Goal: Task Accomplishment & Management: Use online tool/utility

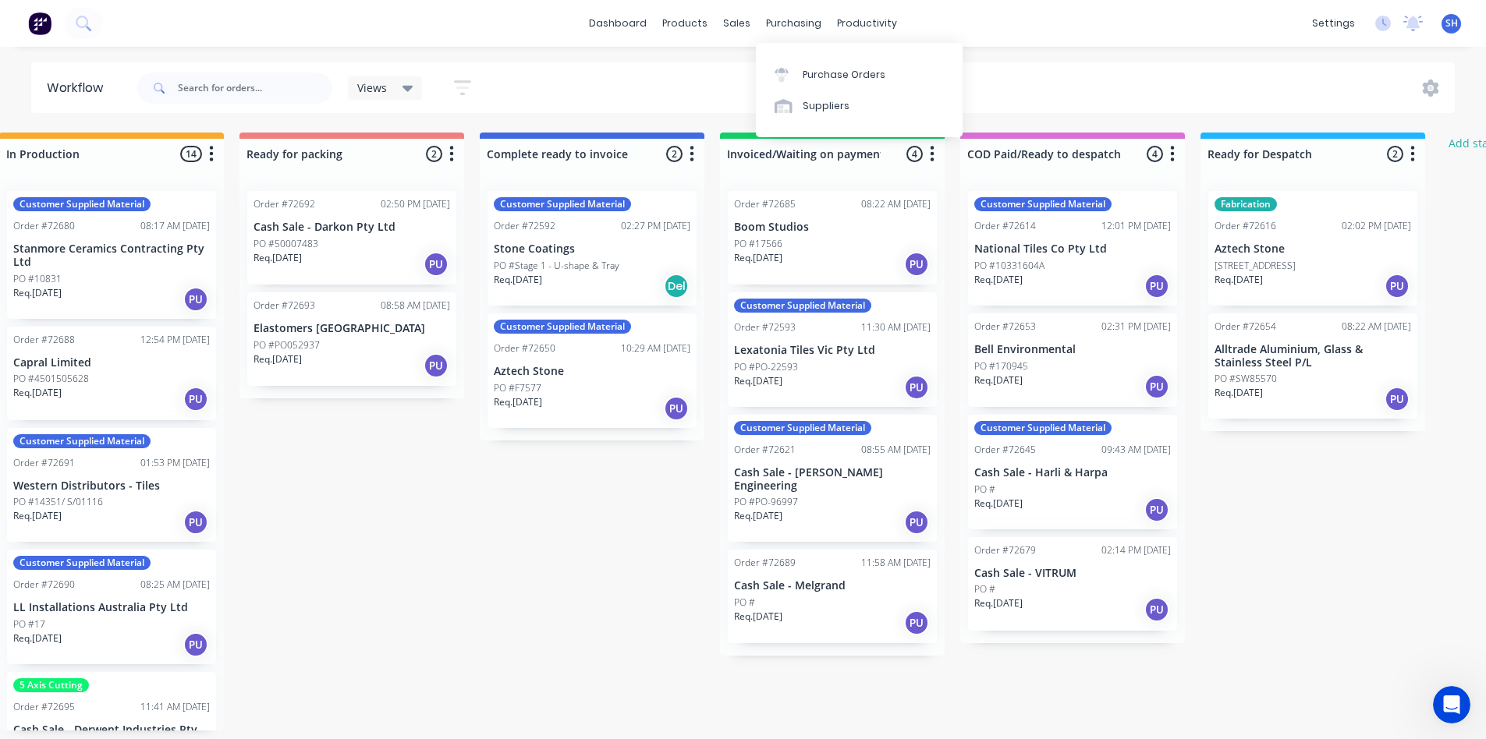
scroll to position [0, 995]
click at [818, 68] on div "Purchase Orders" at bounding box center [843, 75] width 83 height 14
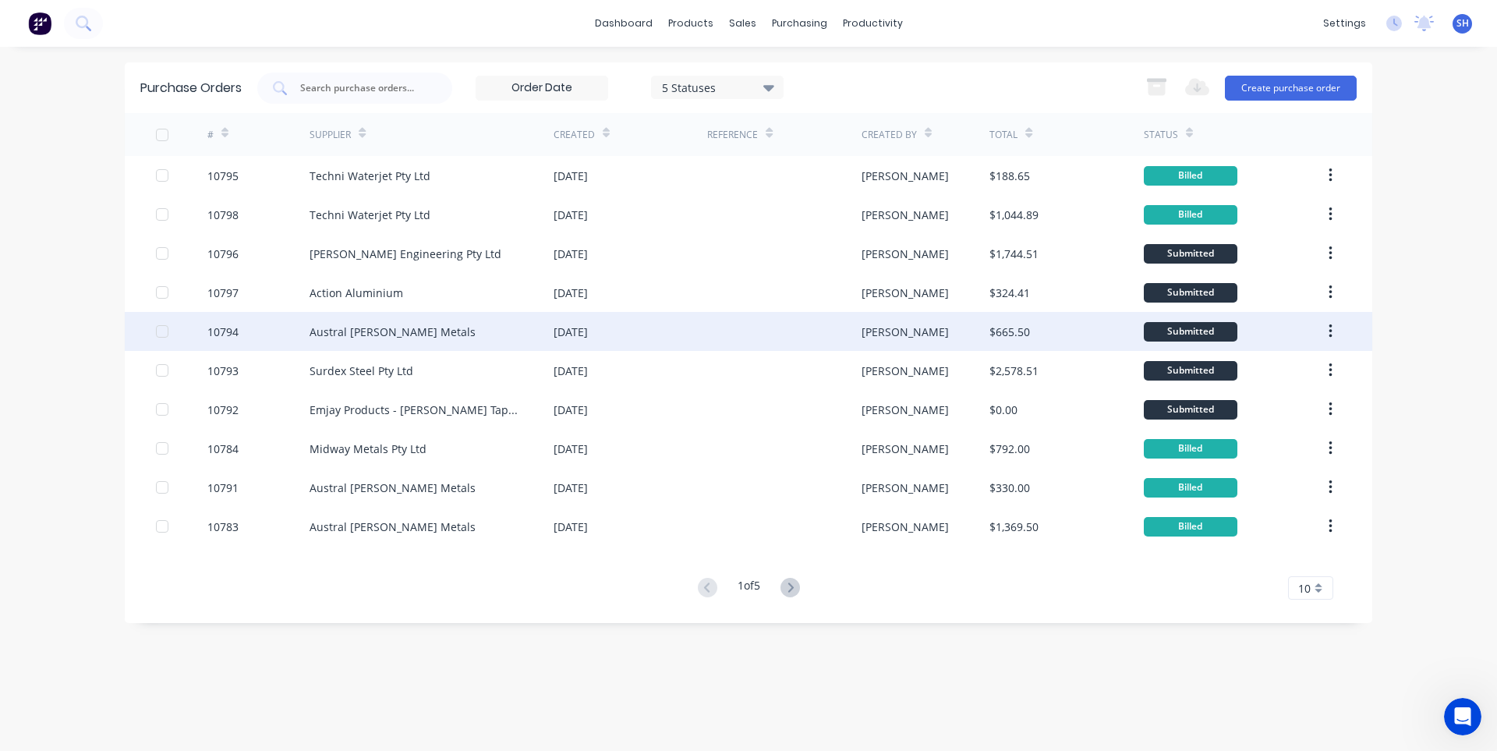
click at [477, 337] on div "Austral [PERSON_NAME] Metals" at bounding box center [432, 331] width 244 height 39
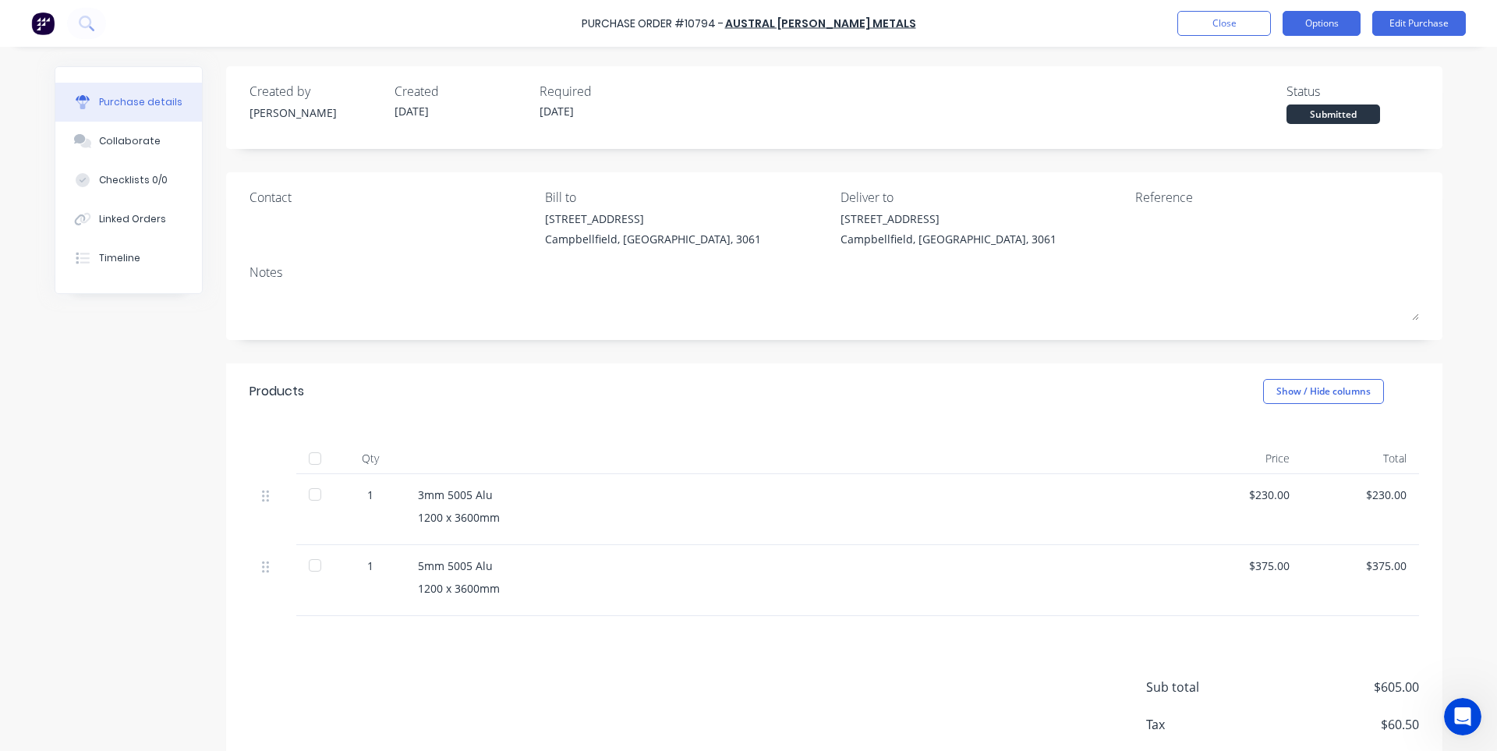
click at [1334, 30] on button "Options" at bounding box center [1322, 23] width 78 height 25
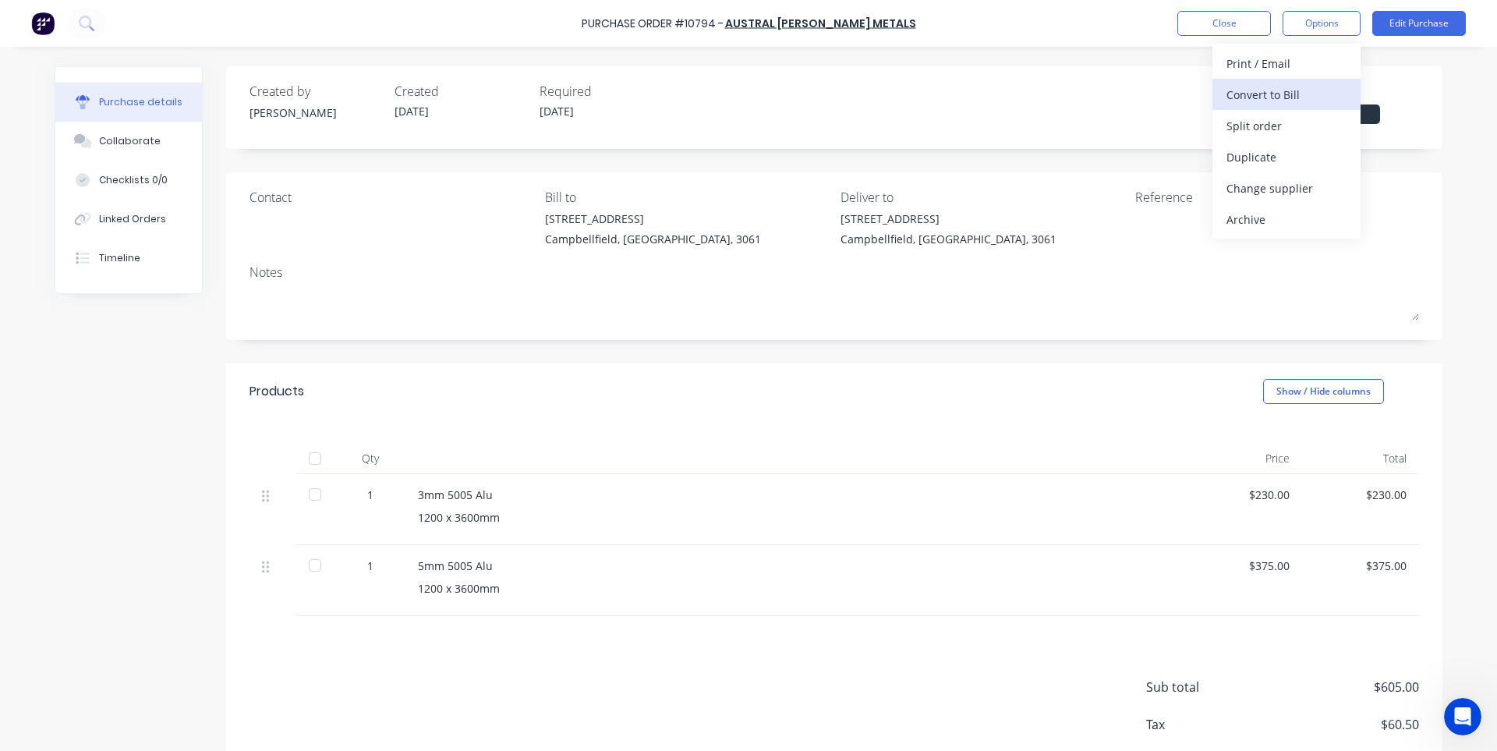
click at [1275, 101] on div "Convert to Bill" at bounding box center [1287, 94] width 120 height 23
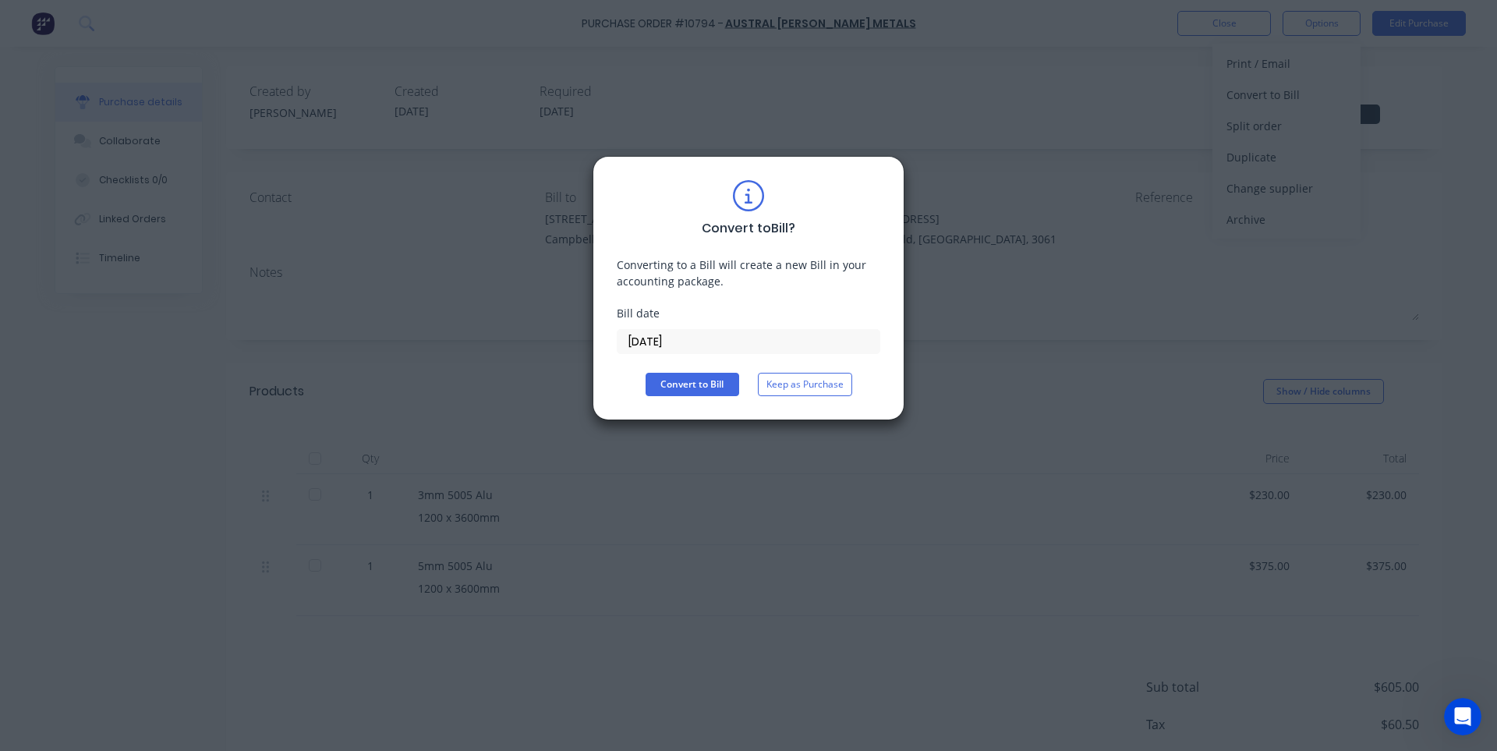
click at [695, 336] on input "[DATE]" at bounding box center [749, 341] width 262 height 23
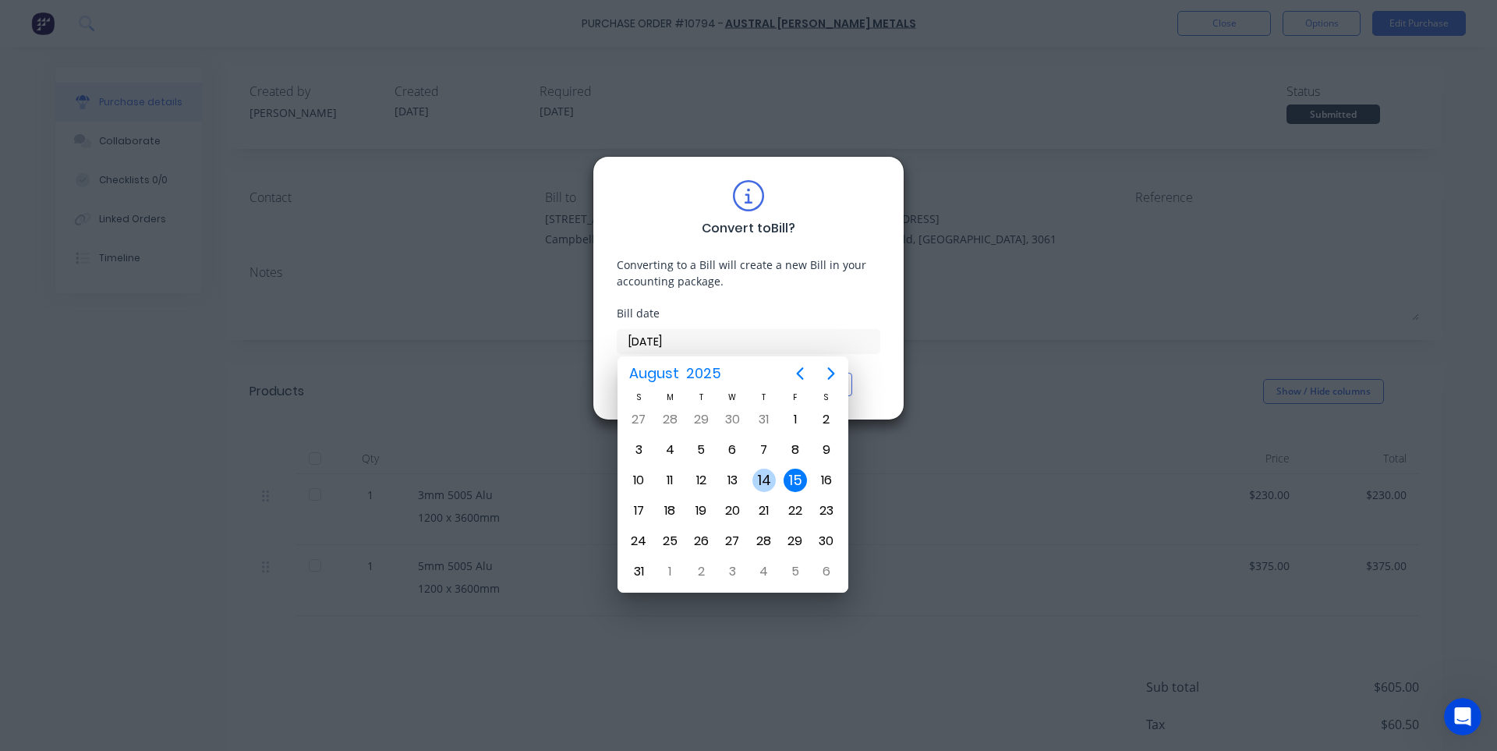
click at [770, 485] on div "14" at bounding box center [764, 480] width 23 height 23
type input "[DATE]"
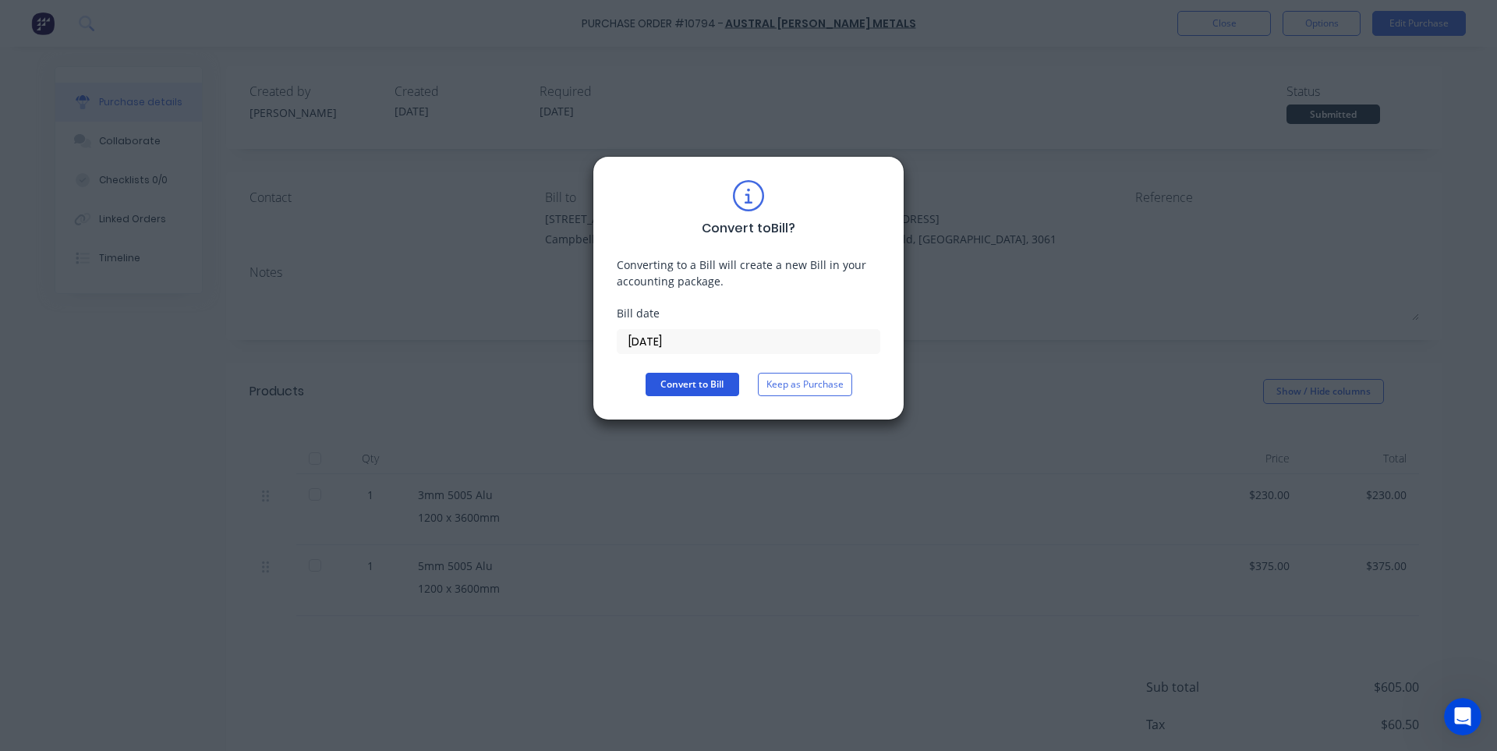
click at [687, 386] on button "Convert to Bill" at bounding box center [693, 384] width 94 height 23
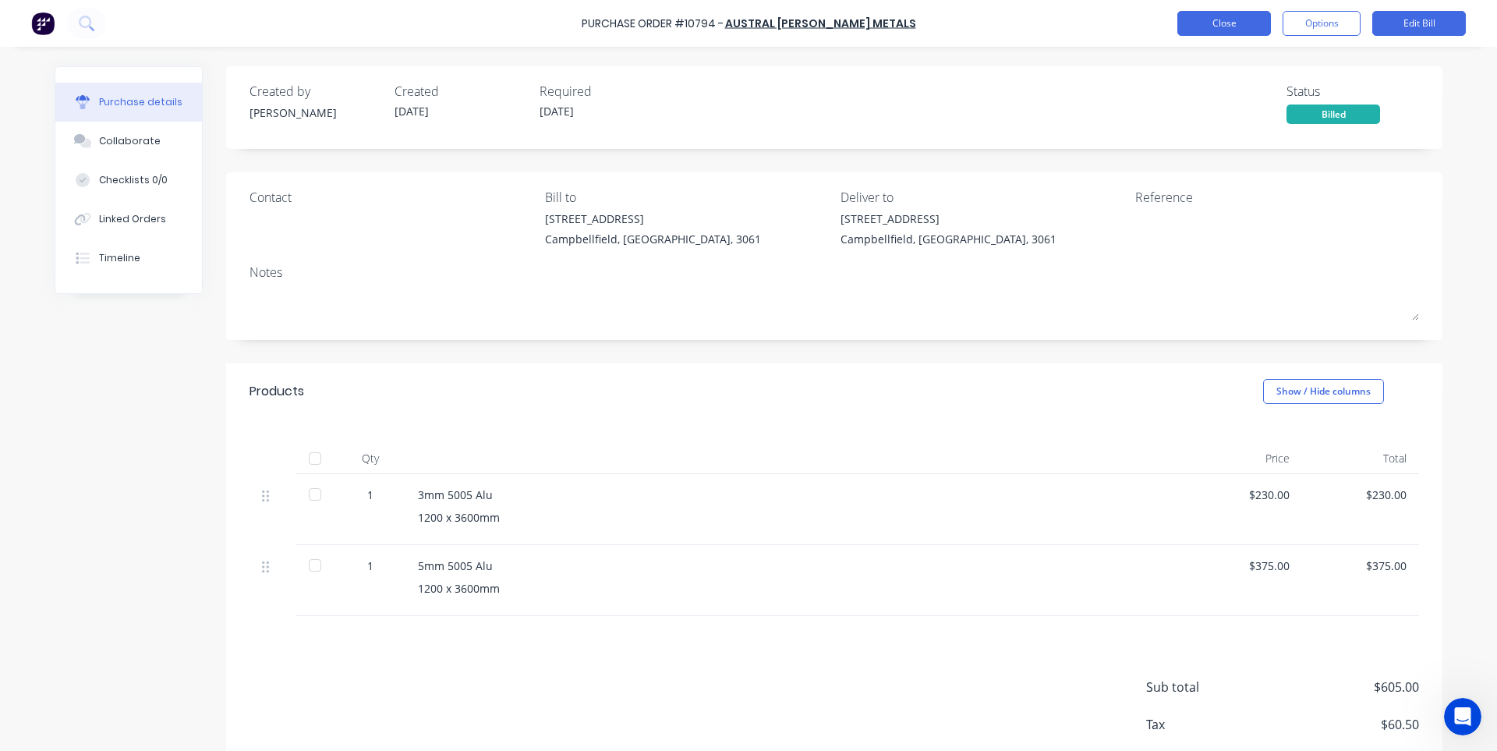
click at [1186, 33] on button "Close" at bounding box center [1225, 23] width 94 height 25
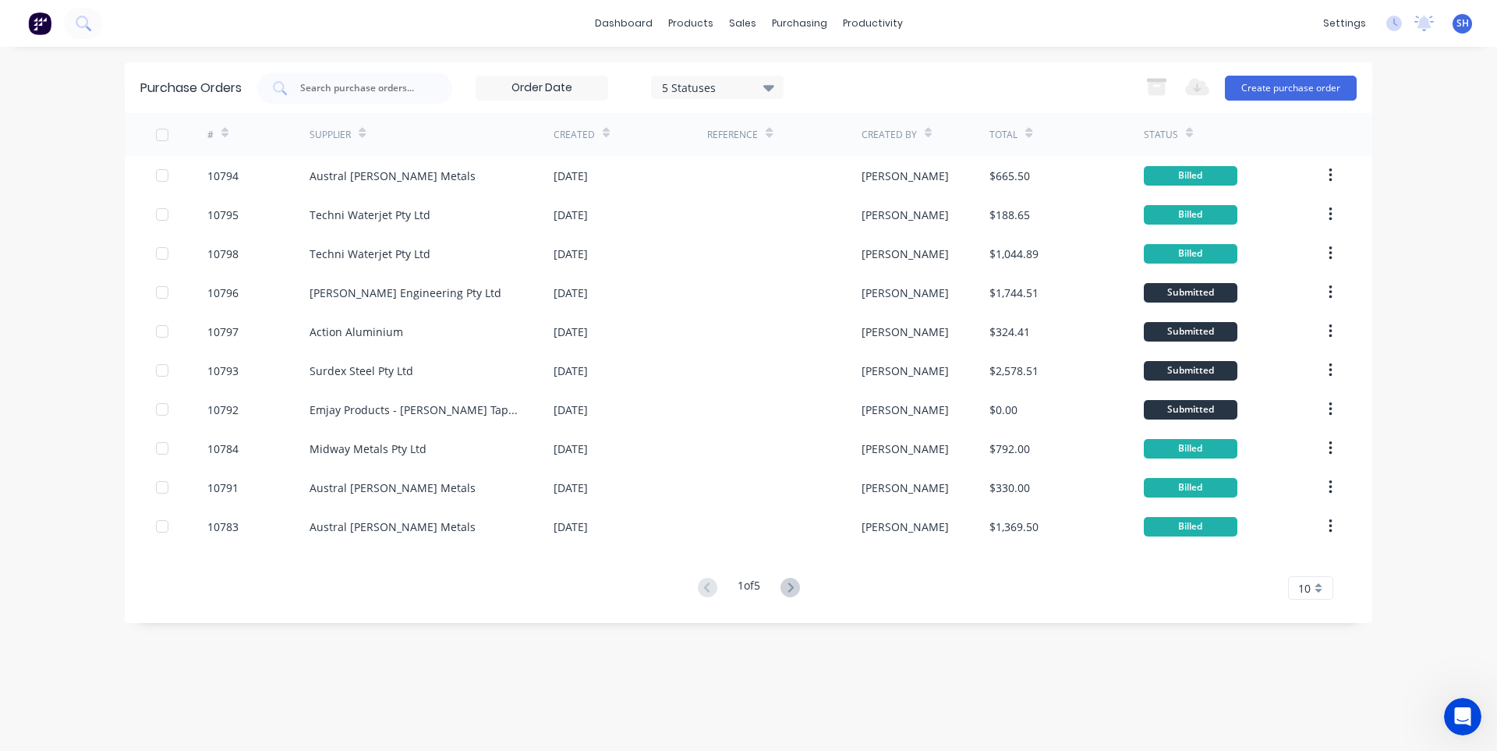
click at [788, 587] on icon at bounding box center [790, 587] width 19 height 19
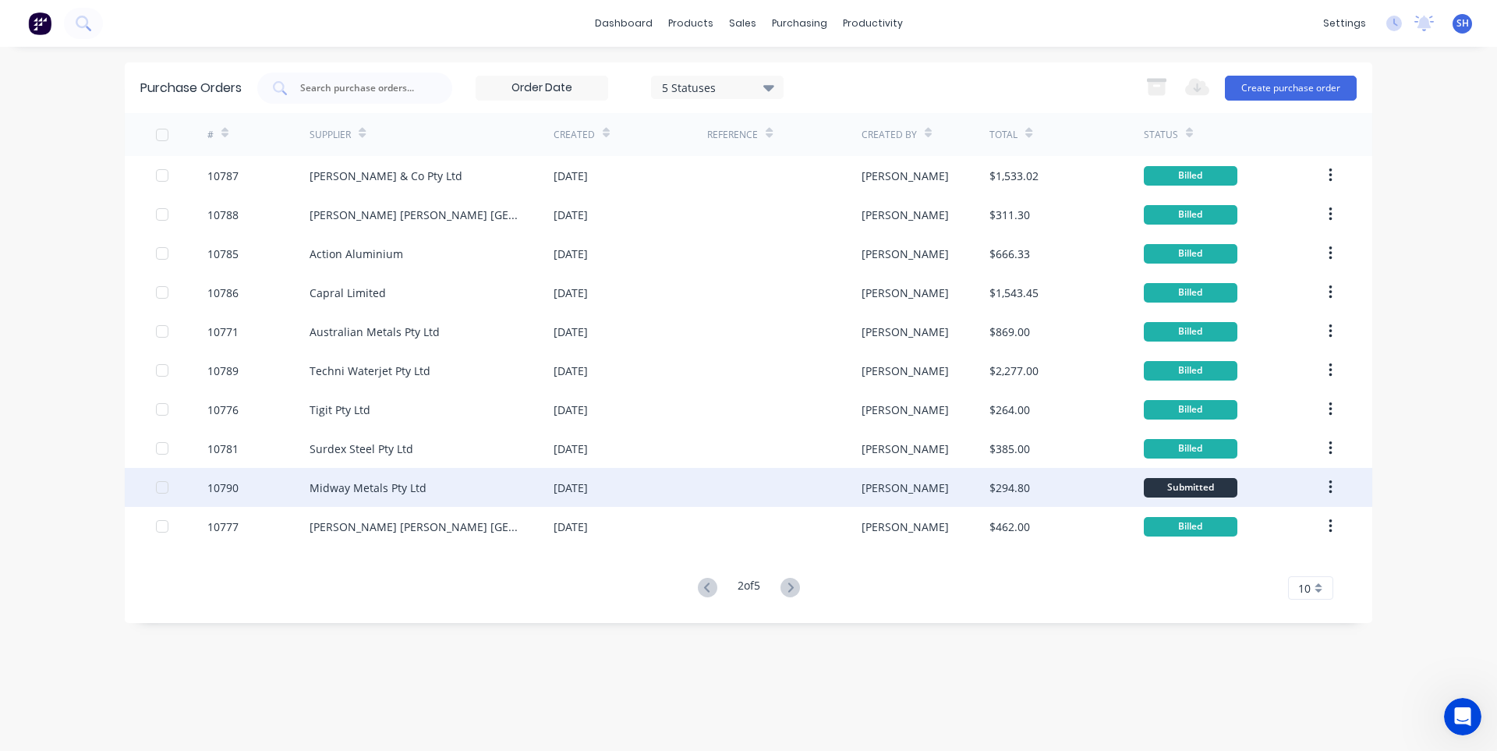
click at [524, 495] on div "Midway Metals Pty Ltd" at bounding box center [432, 487] width 244 height 39
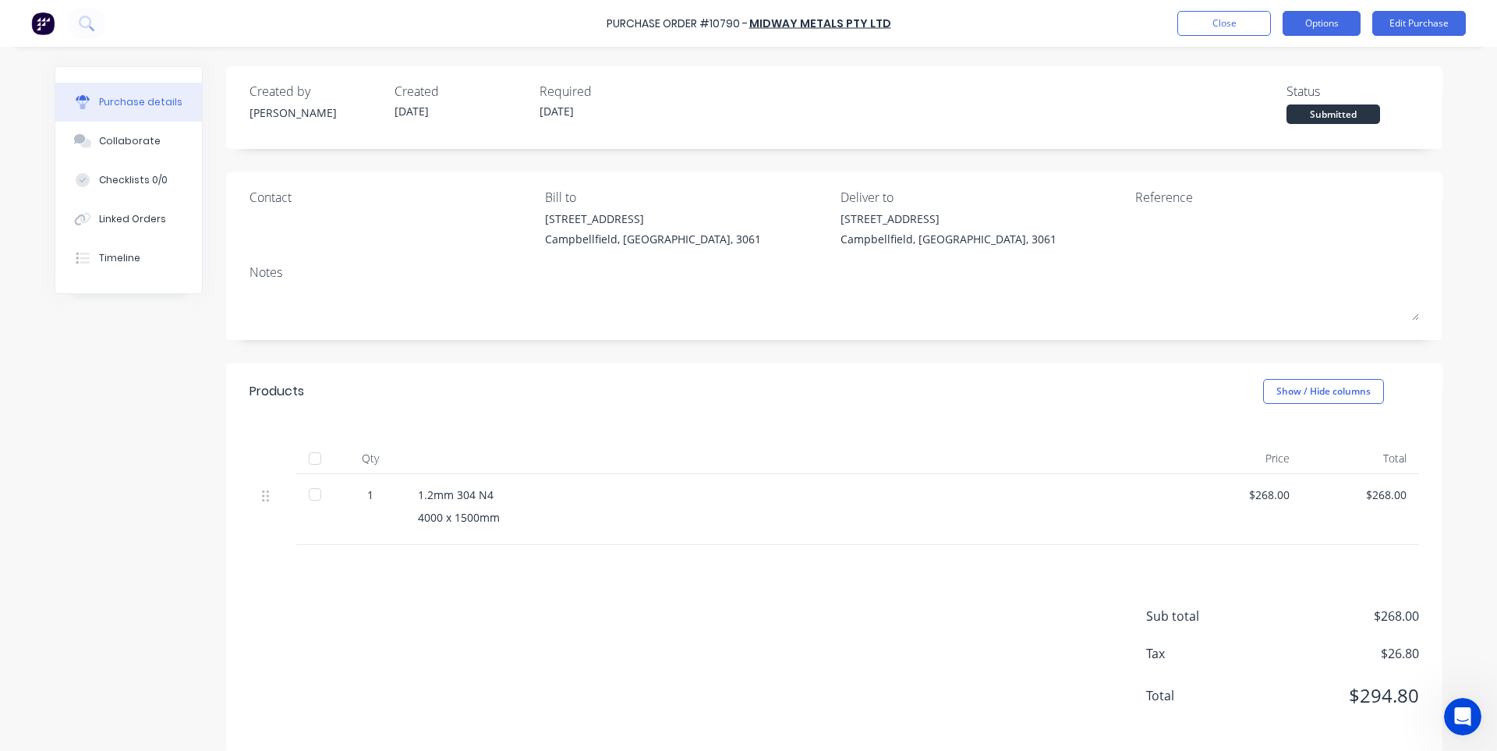
click at [1317, 19] on button "Options" at bounding box center [1322, 23] width 78 height 25
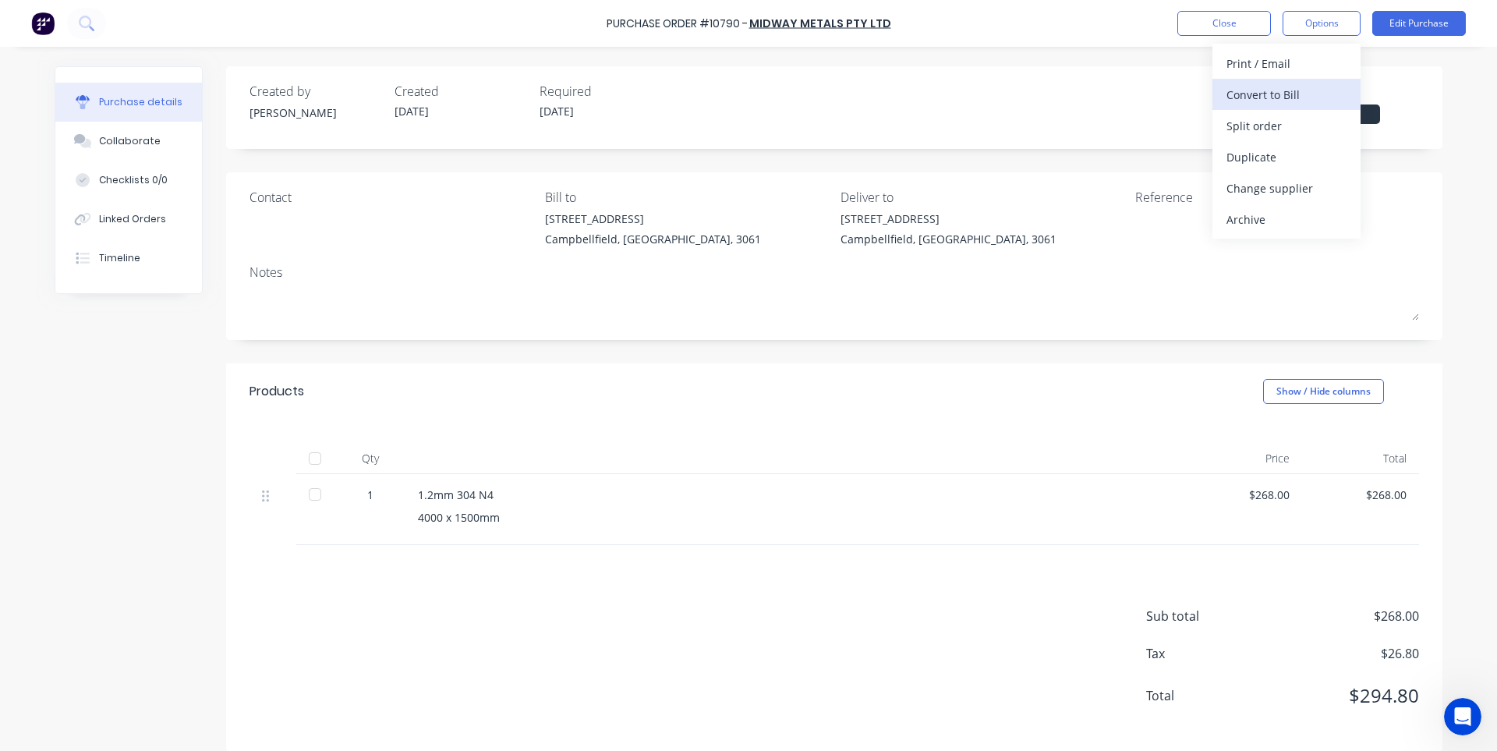
click at [1273, 96] on div "Convert to Bill" at bounding box center [1287, 94] width 120 height 23
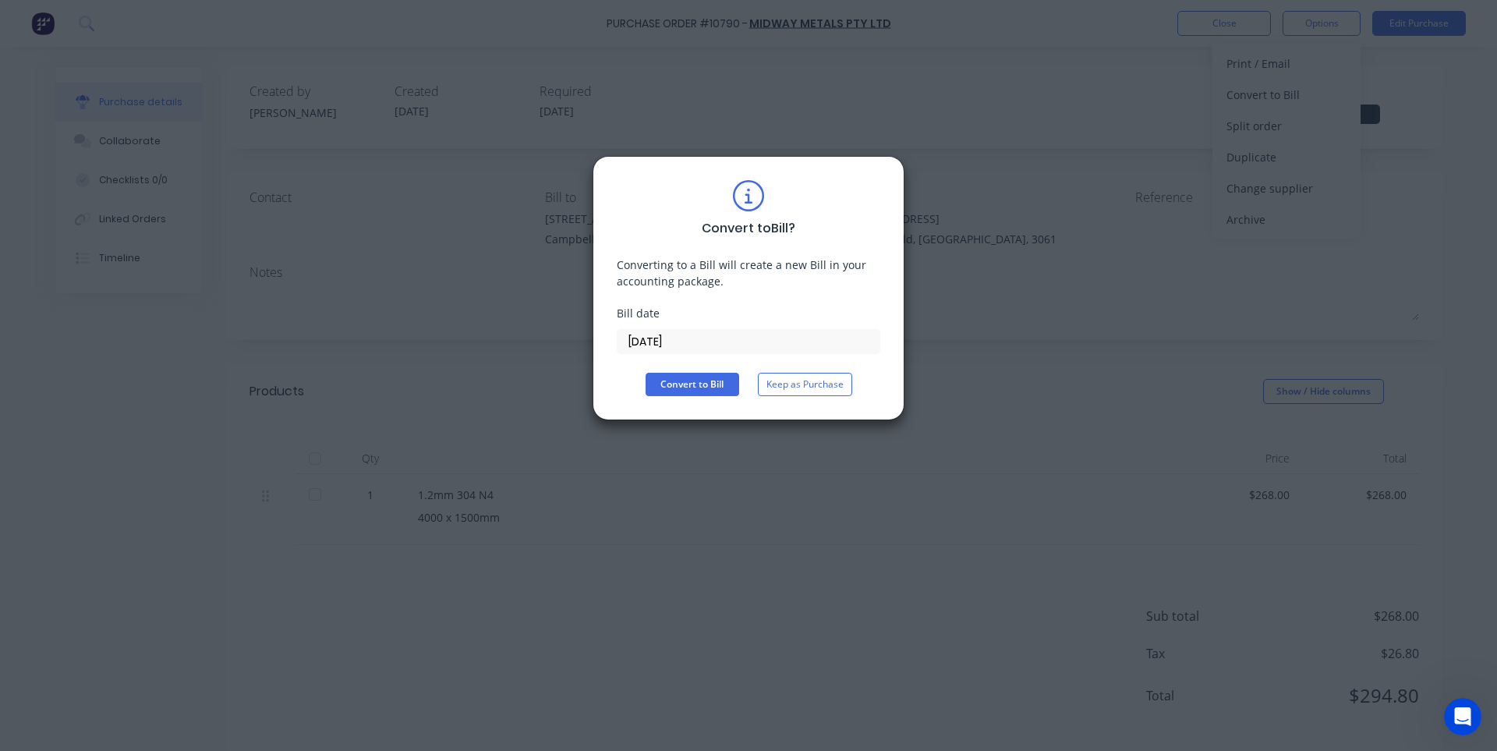
click at [678, 349] on input "[DATE]" at bounding box center [749, 341] width 262 height 23
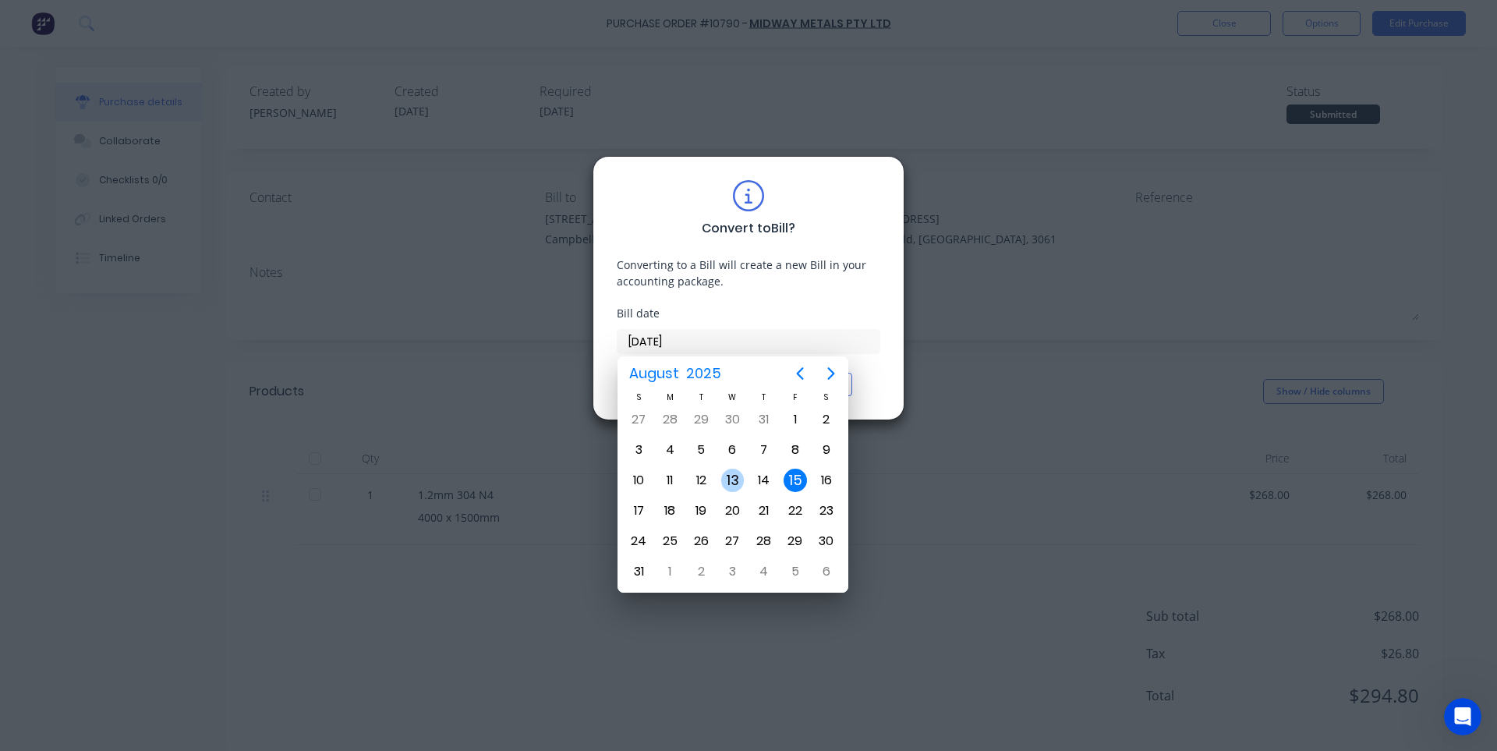
click at [731, 483] on div "13" at bounding box center [732, 480] width 23 height 23
type input "[DATE]"
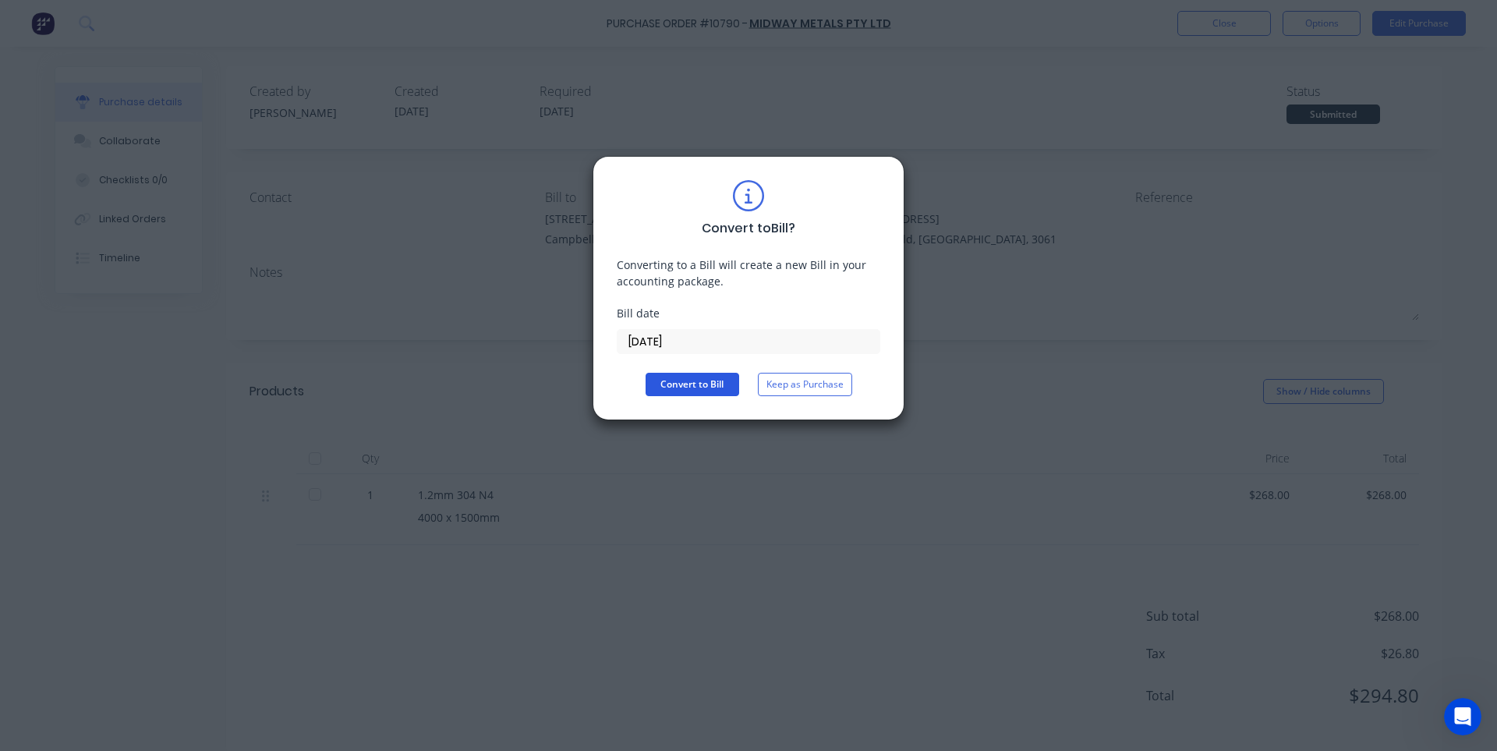
click at [697, 386] on button "Convert to Bill" at bounding box center [693, 384] width 94 height 23
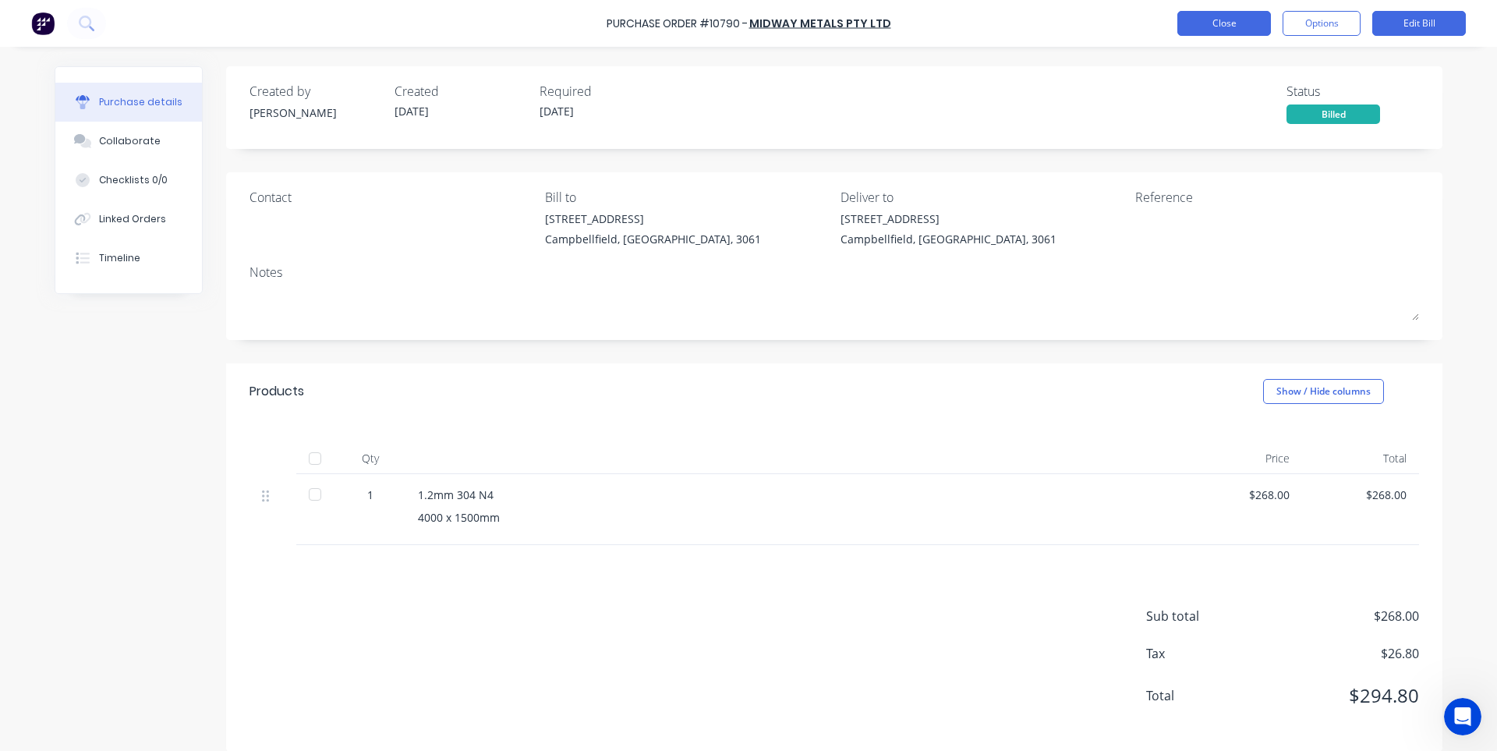
click at [1199, 29] on button "Close" at bounding box center [1225, 23] width 94 height 25
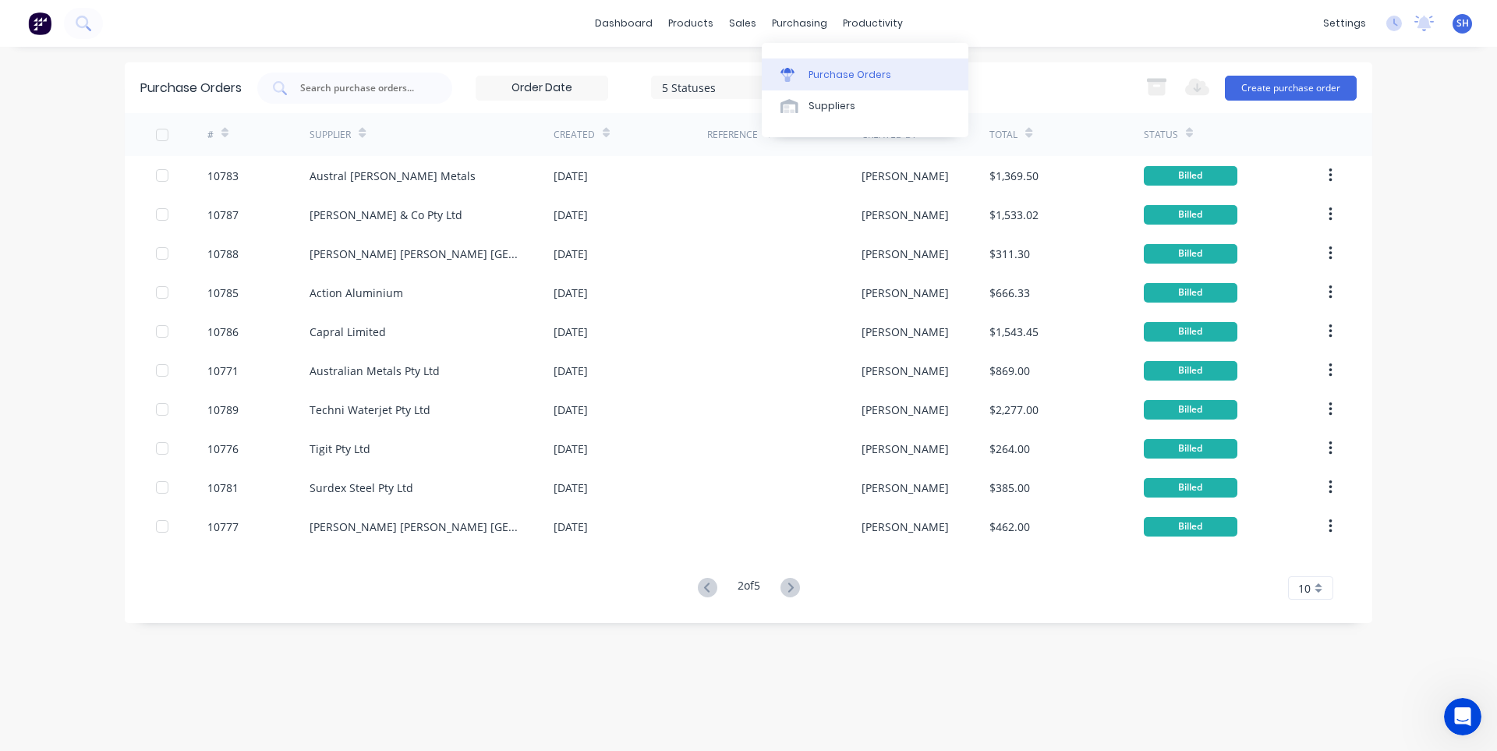
click at [823, 66] on link "Purchase Orders" at bounding box center [865, 73] width 207 height 31
click at [888, 66] on link "Workflow" at bounding box center [933, 73] width 207 height 31
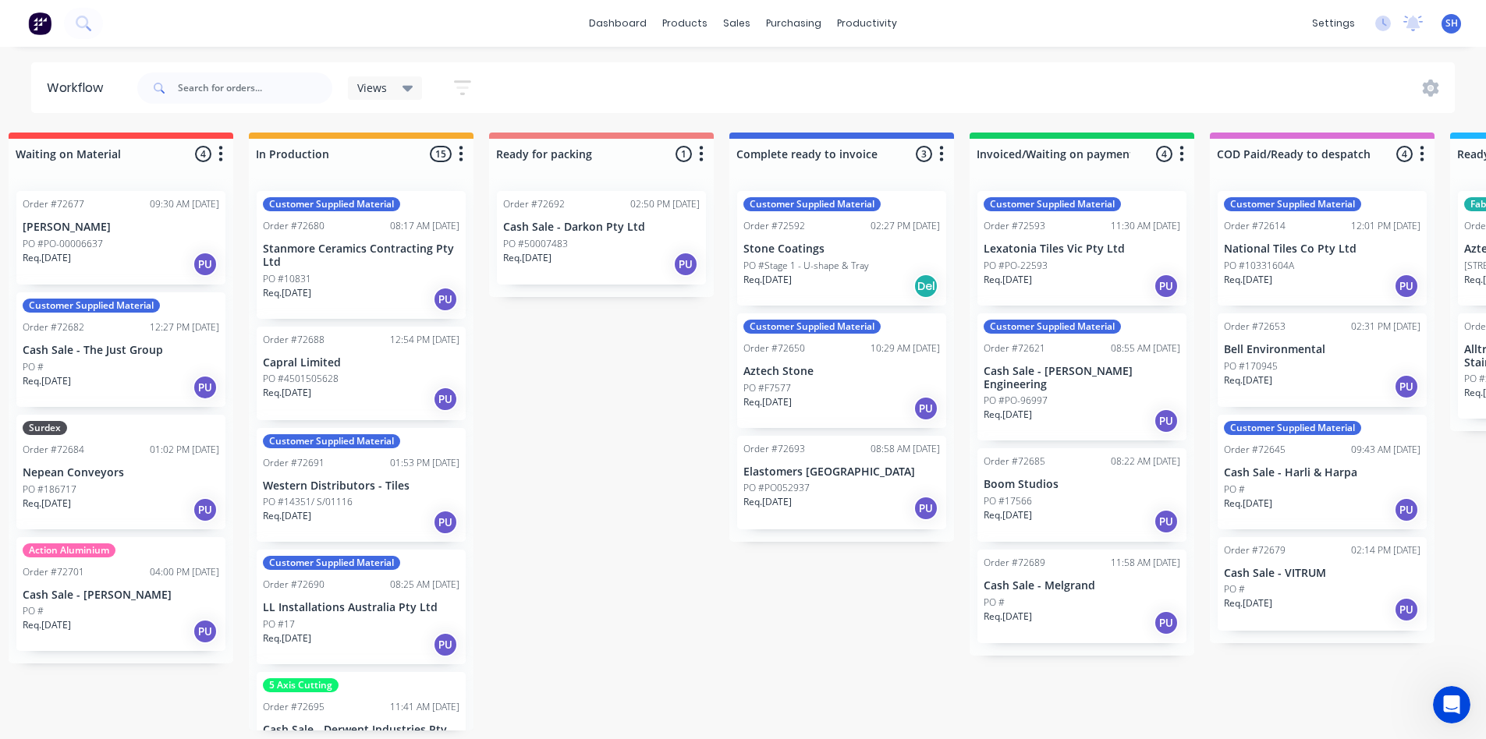
scroll to position [0, 773]
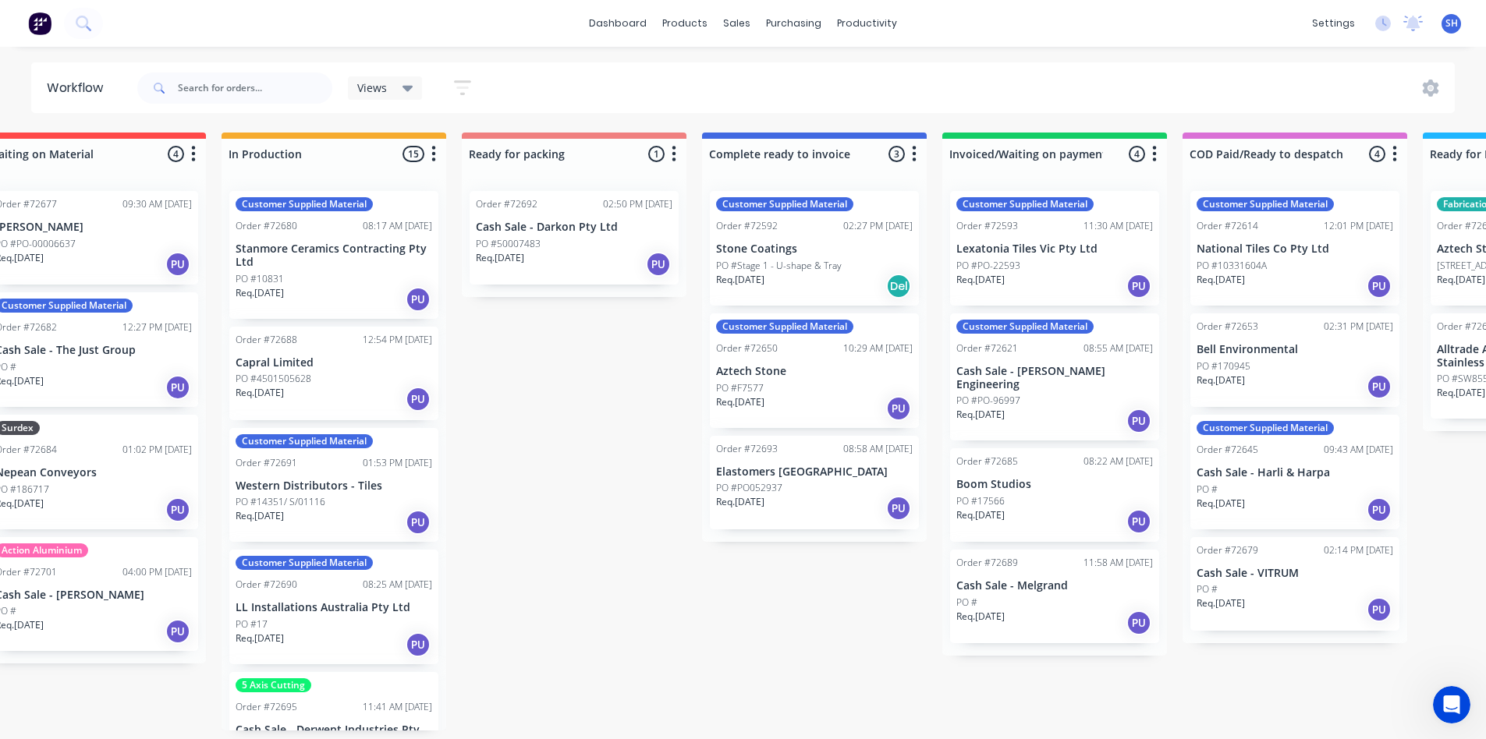
click at [1064, 697] on div "Submitted 1 Status colour #273444 hex #273444 Save Cancel Summaries Total order…" at bounding box center [629, 432] width 2827 height 598
